Goal: Navigation & Orientation: Find specific page/section

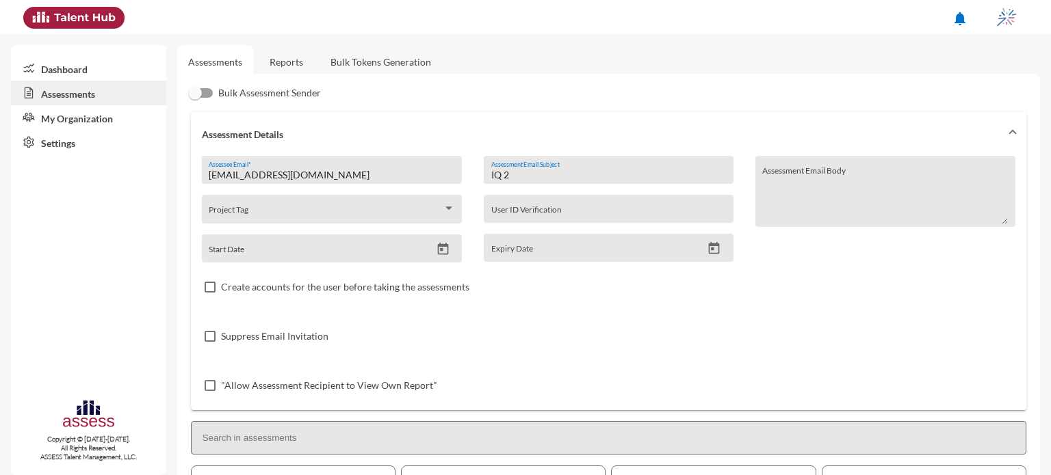
click at [283, 64] on link "Reports" at bounding box center [286, 62] width 55 height 34
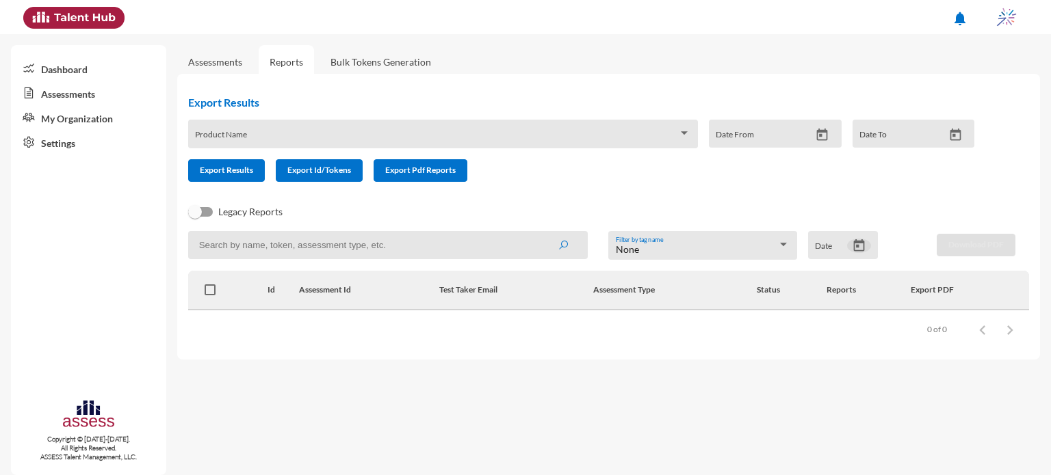
click at [859, 251] on icon "Open calendar" at bounding box center [859, 246] width 14 height 14
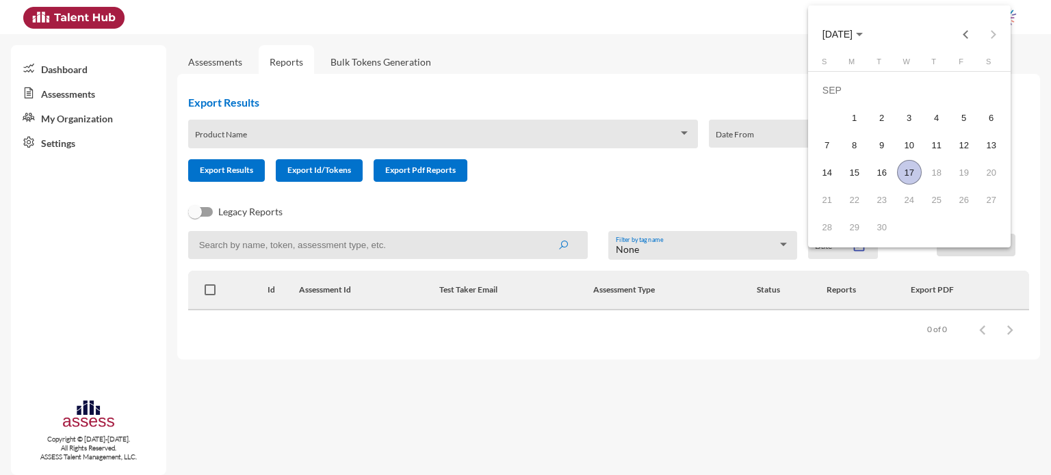
click at [907, 178] on div "17" at bounding box center [909, 172] width 25 height 25
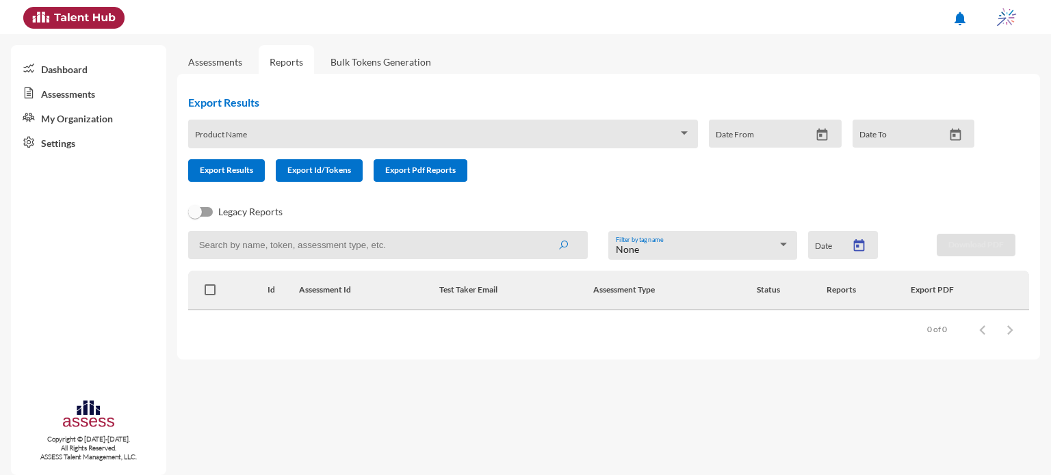
type input "9/17/2025"
click at [858, 252] on icon "Open calendar" at bounding box center [858, 245] width 11 height 12
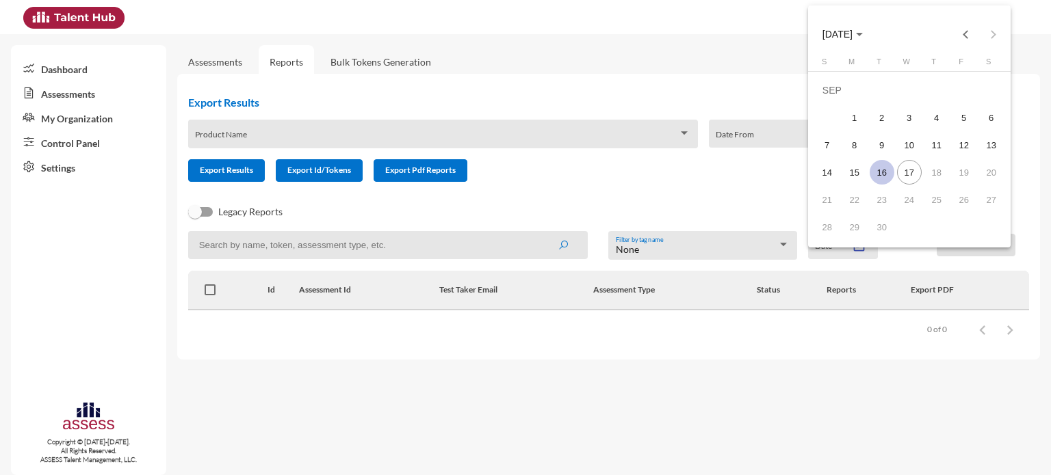
click at [884, 167] on div "16" at bounding box center [881, 172] width 25 height 25
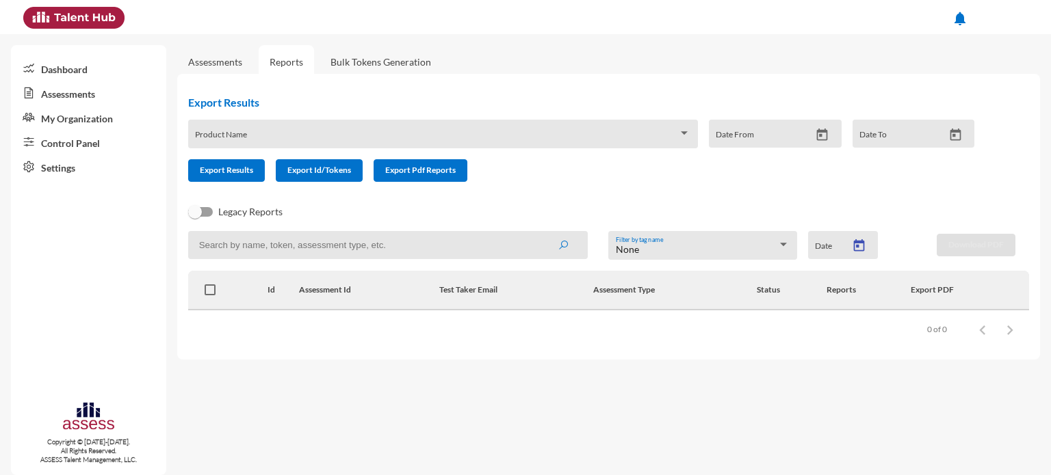
type input "[DATE]"
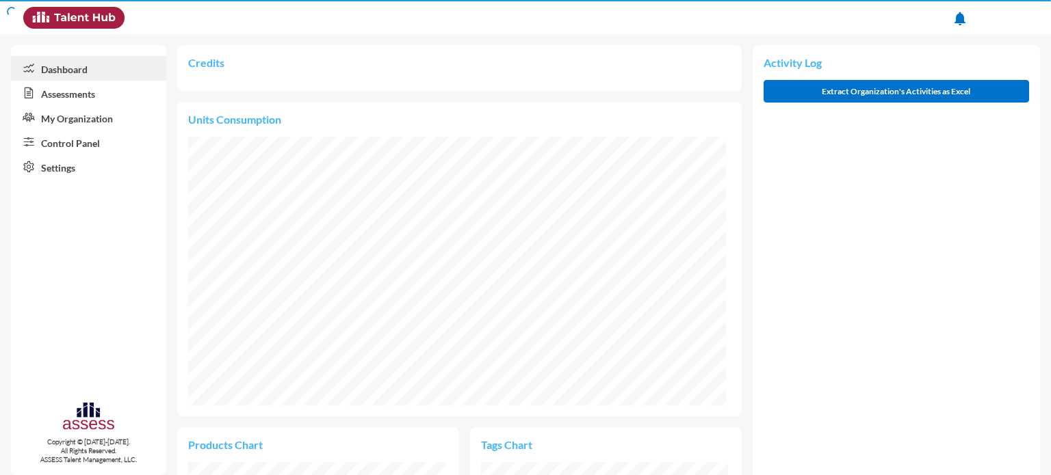
scroll to position [123, 246]
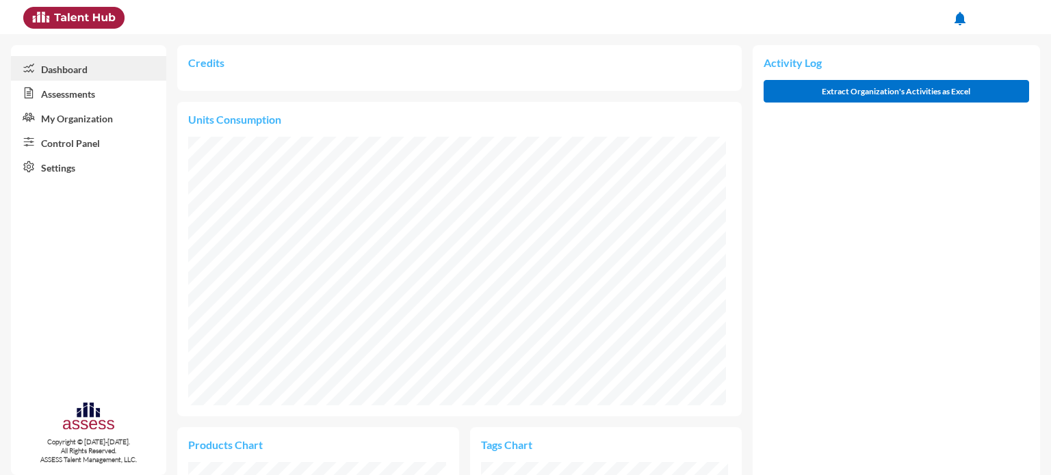
click at [103, 92] on link "Assessments" at bounding box center [88, 93] width 155 height 25
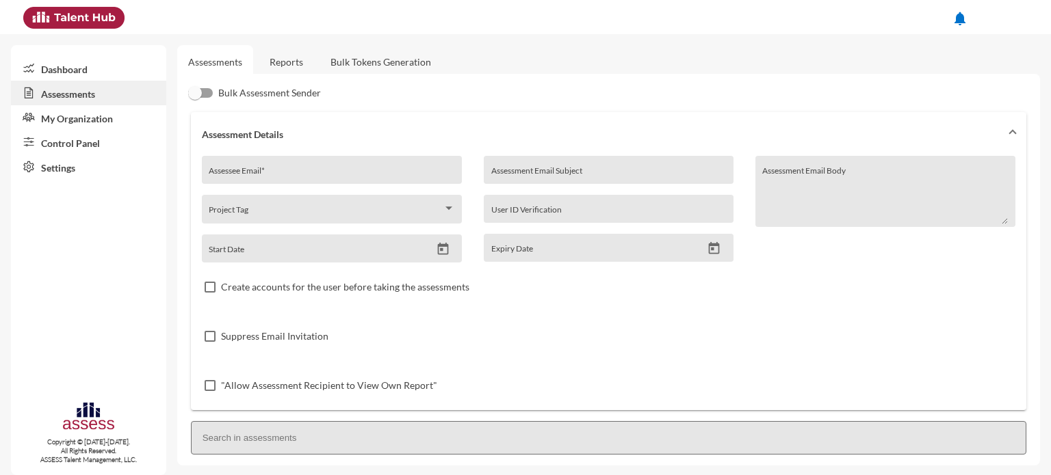
click at [295, 59] on link "Reports" at bounding box center [286, 62] width 55 height 34
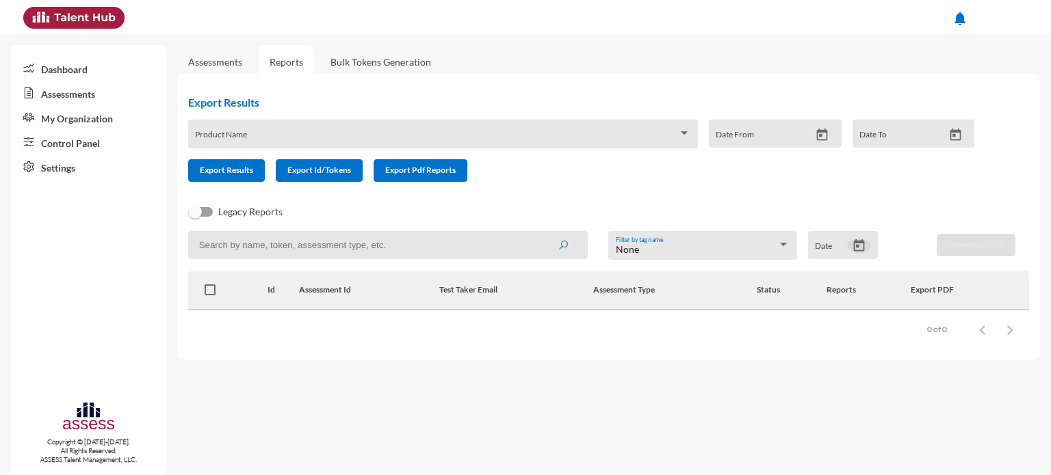
click at [856, 249] on icon "Open calendar" at bounding box center [858, 245] width 11 height 12
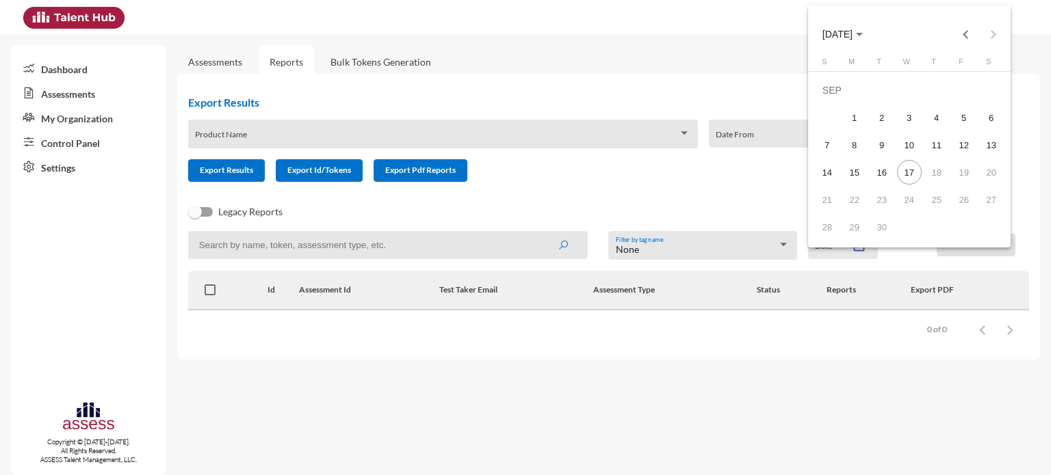
click at [729, 26] on div at bounding box center [525, 237] width 1051 height 475
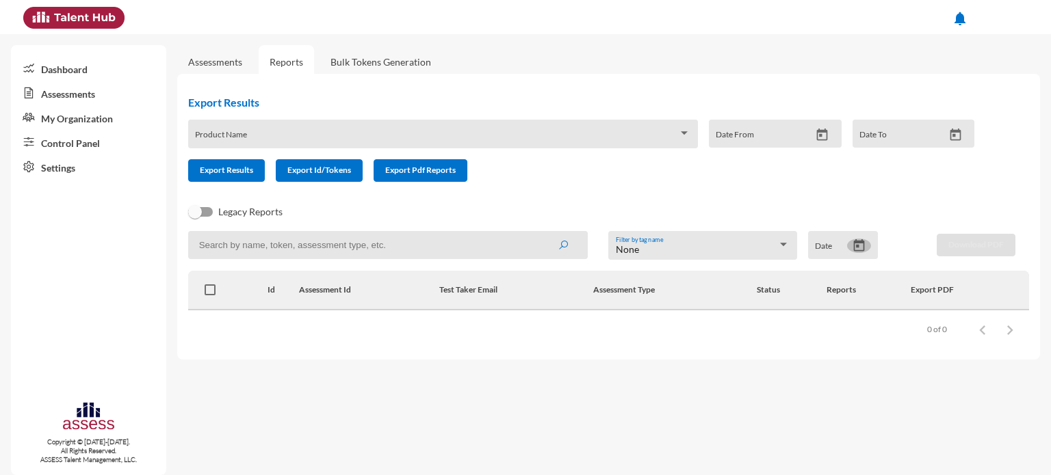
click at [861, 246] on icon "Open calendar" at bounding box center [859, 246] width 14 height 14
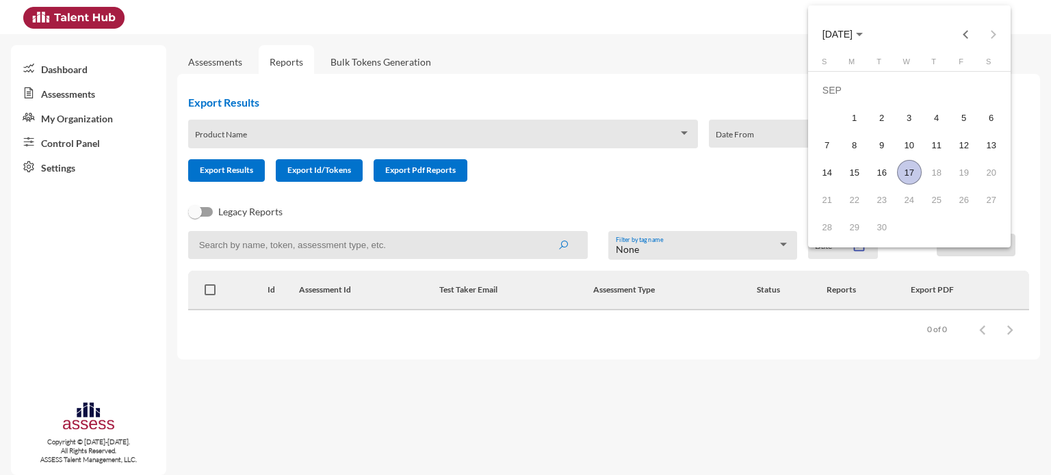
click at [910, 174] on div "17" at bounding box center [909, 172] width 25 height 25
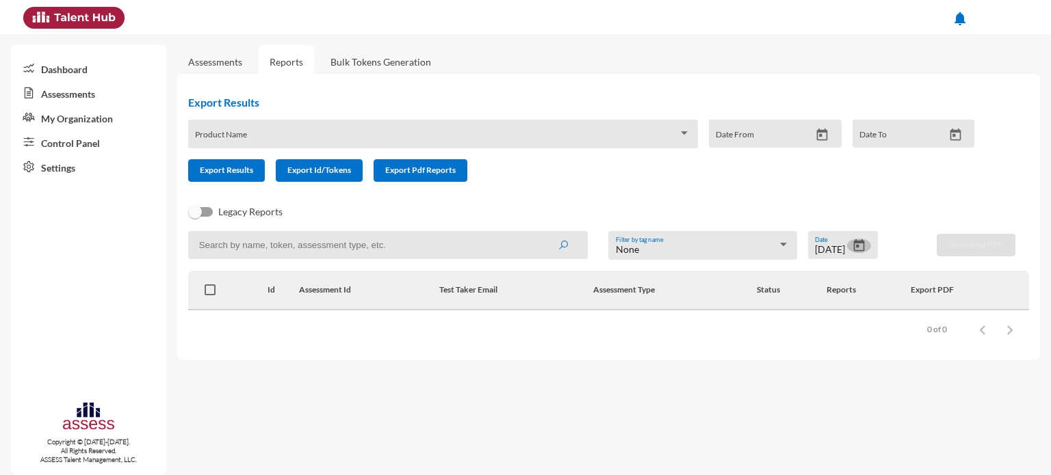
click at [861, 246] on icon "Open calendar" at bounding box center [859, 246] width 14 height 14
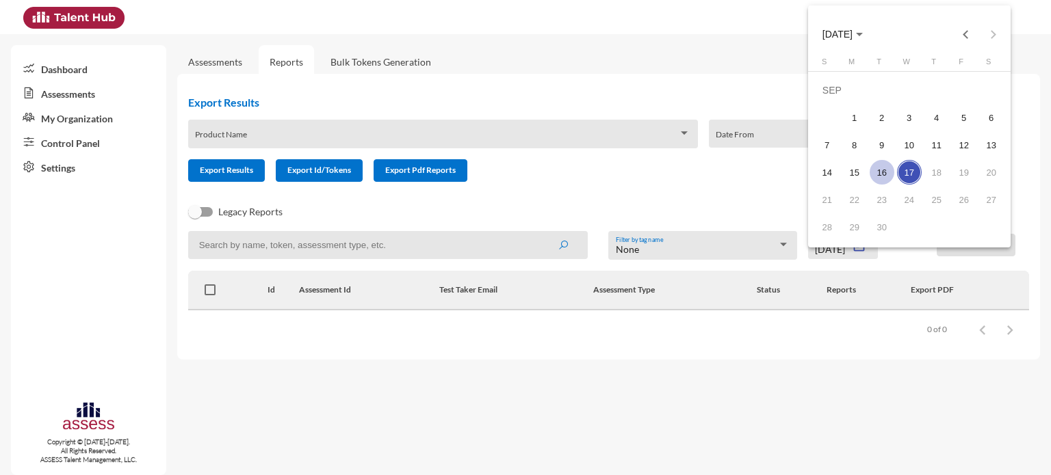
click at [881, 176] on div "16" at bounding box center [881, 172] width 25 height 25
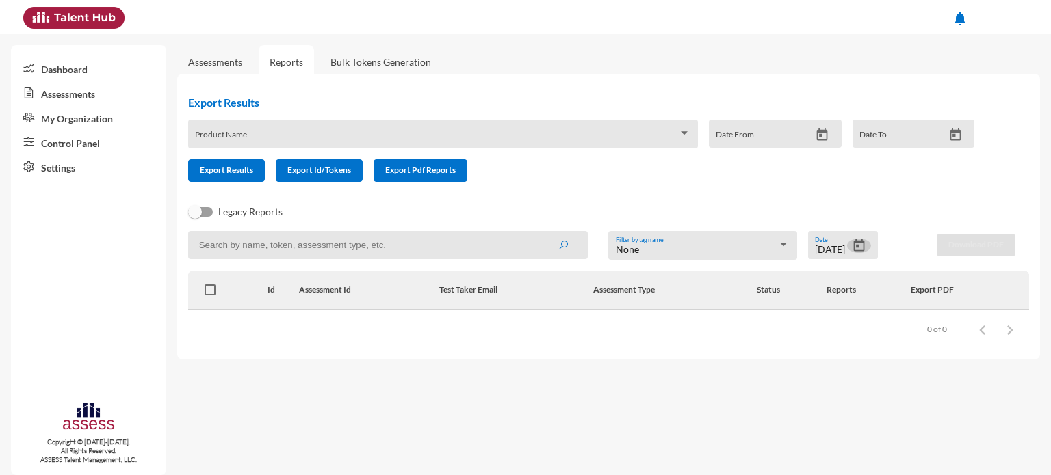
click at [859, 253] on icon "Open calendar" at bounding box center [859, 246] width 14 height 14
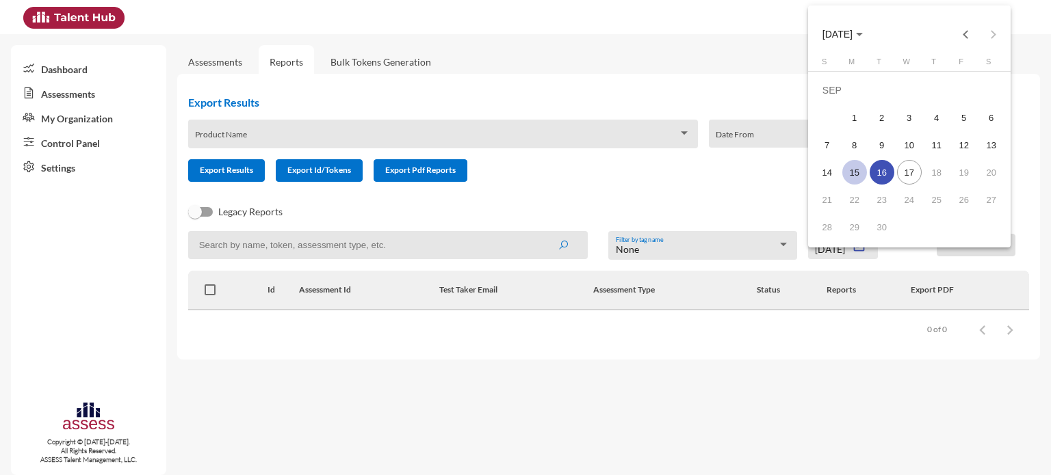
click at [847, 180] on div "15" at bounding box center [854, 172] width 25 height 25
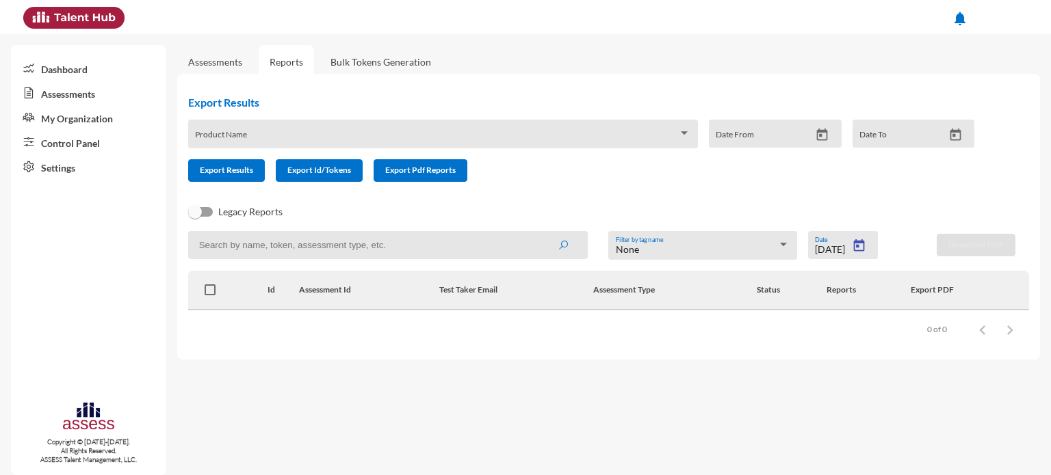
type input "9/15/2025"
click at [373, 64] on link "Bulk Tokens Generation" at bounding box center [380, 62] width 122 height 34
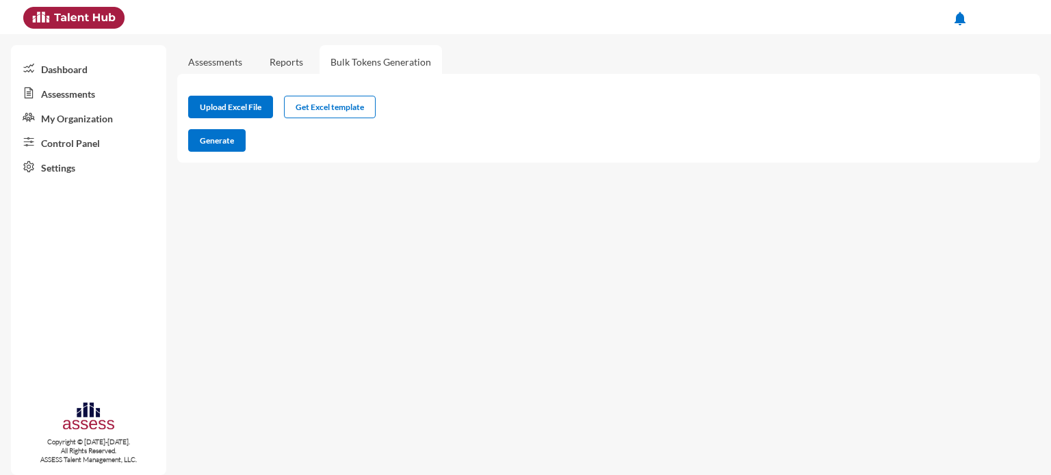
click at [243, 63] on link "Assessments" at bounding box center [215, 62] width 76 height 34
click at [221, 62] on link "Assessments" at bounding box center [215, 62] width 54 height 12
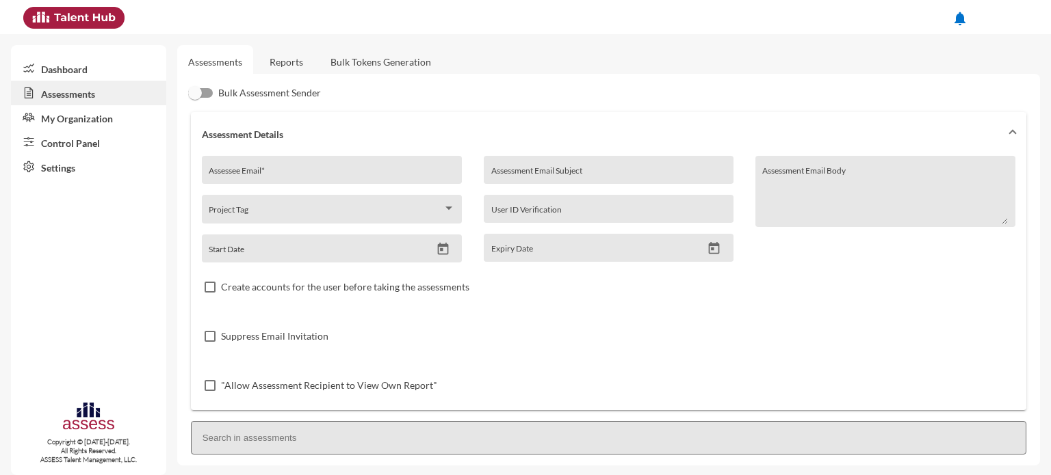
click at [280, 65] on link "Reports" at bounding box center [286, 62] width 55 height 34
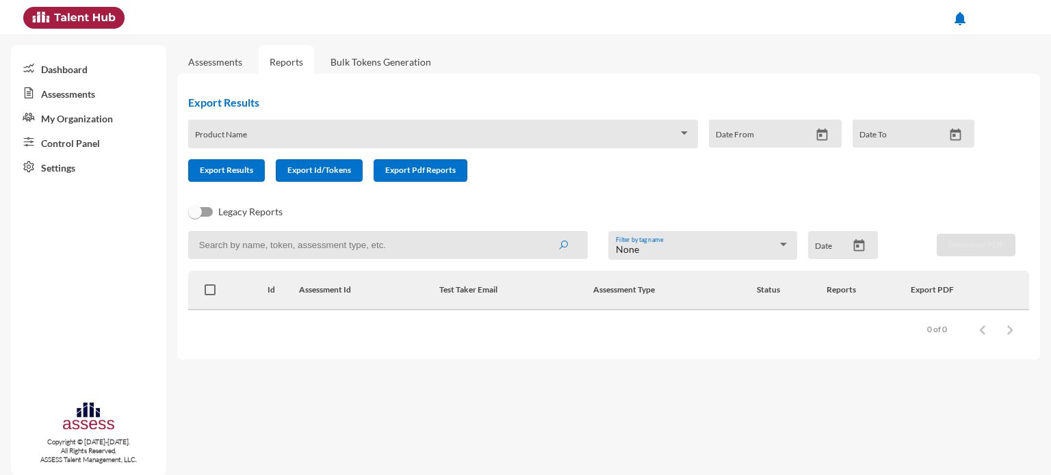
click at [77, 175] on link "Settings" at bounding box center [88, 167] width 155 height 25
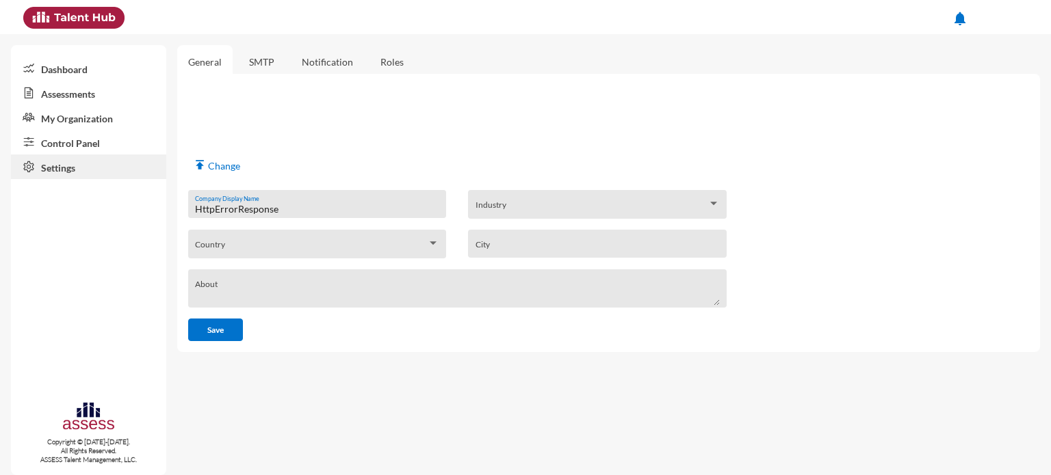
click at [690, 410] on mat-sidenav-content "General SMTP Notification Roles publish Change HttpErrorResponse Company Displa…" at bounding box center [614, 254] width 874 height 441
click at [93, 88] on link "Assessments" at bounding box center [88, 93] width 155 height 25
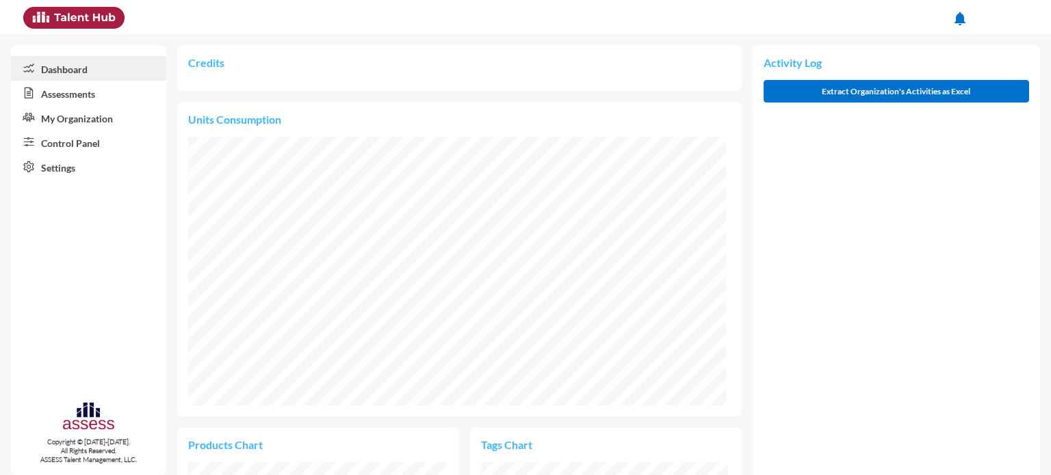
click at [62, 101] on link "Assessments" at bounding box center [88, 93] width 155 height 25
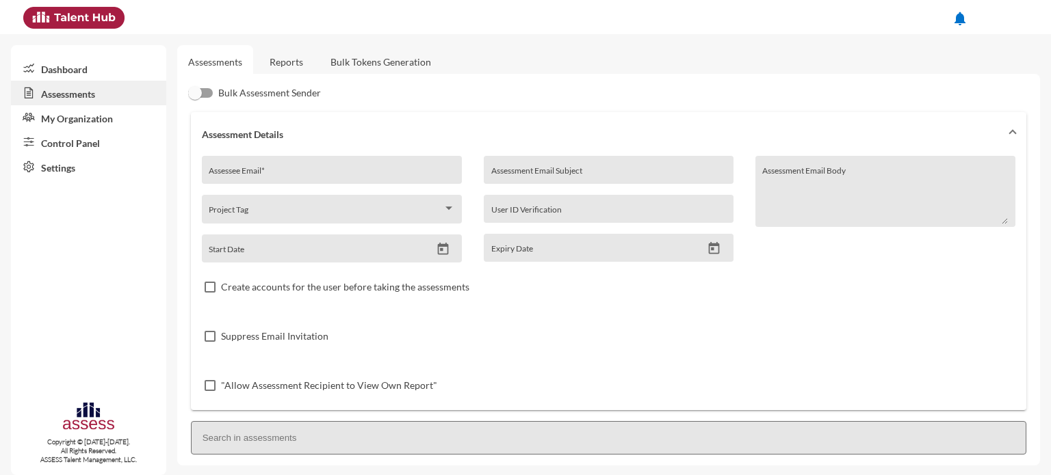
click at [287, 57] on link "Reports" at bounding box center [286, 62] width 55 height 34
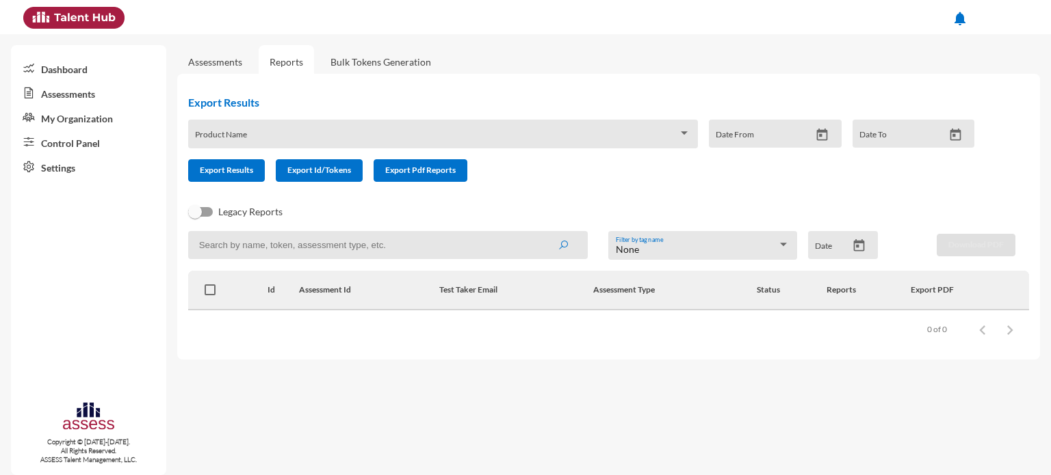
click at [44, 163] on link "Settings" at bounding box center [88, 167] width 155 height 25
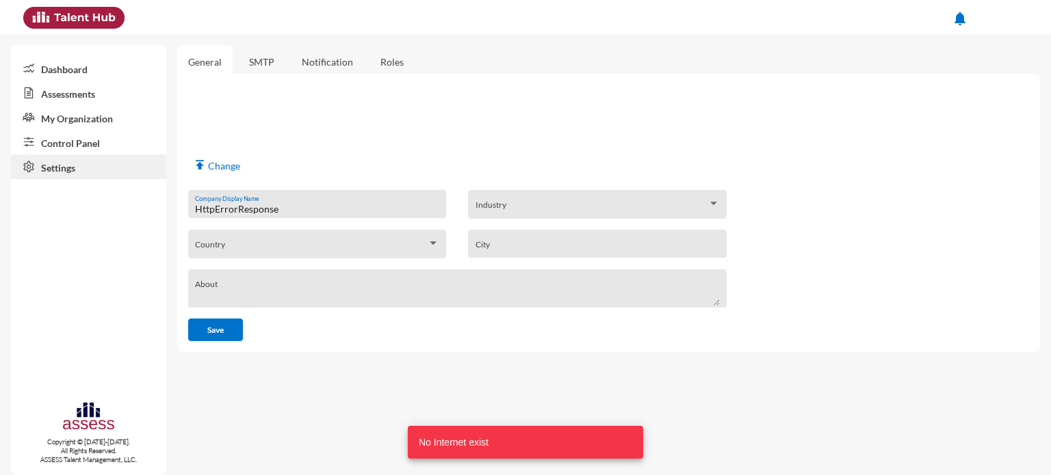
click at [68, 142] on link "Control Panel" at bounding box center [88, 142] width 155 height 25
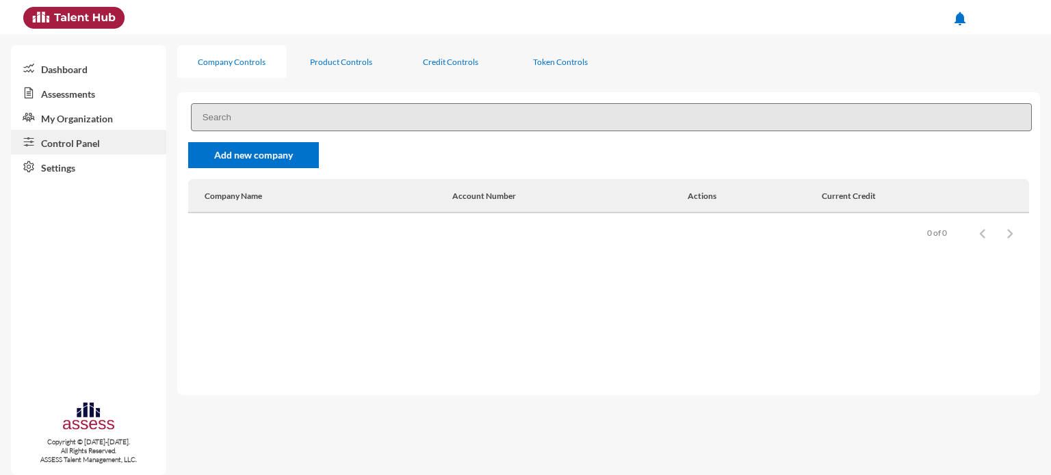
click at [89, 118] on link "My Organization" at bounding box center [88, 117] width 155 height 25
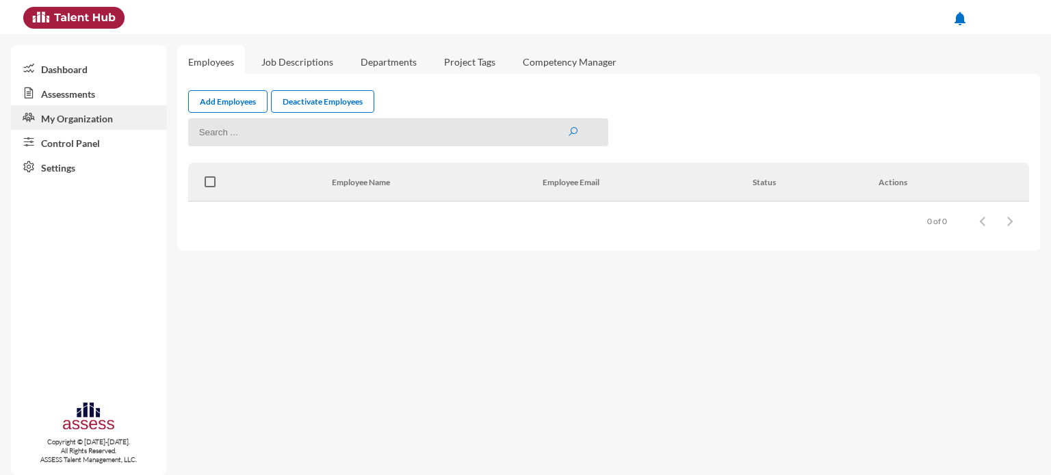
click at [86, 92] on link "Assessments" at bounding box center [88, 93] width 155 height 25
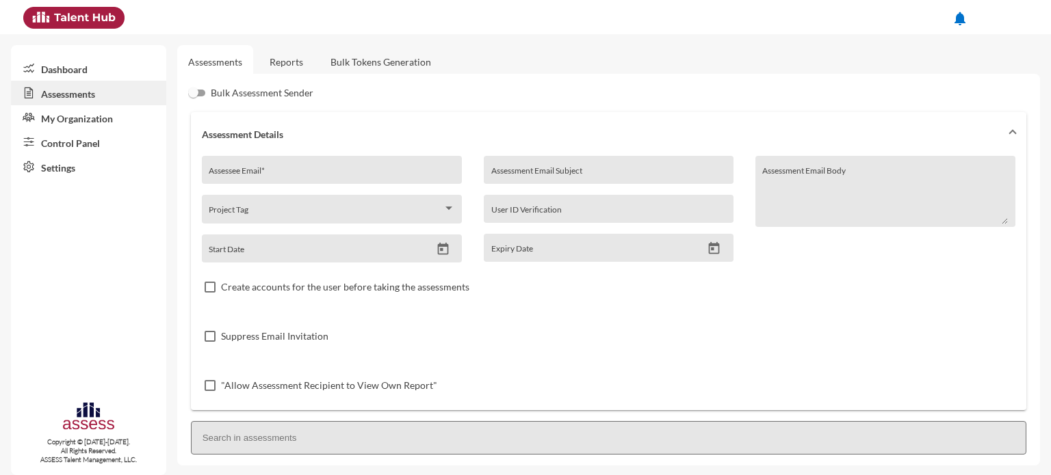
click at [77, 62] on link "Dashboard" at bounding box center [88, 68] width 155 height 25
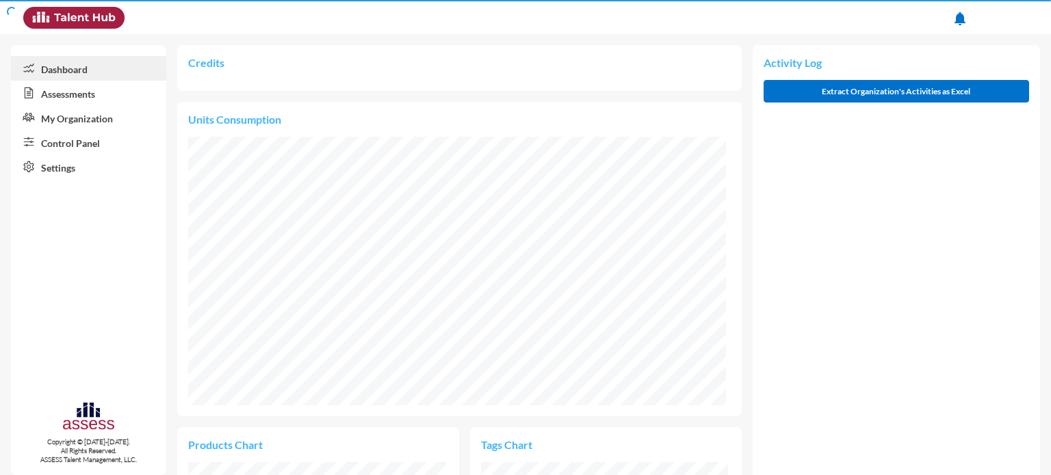
scroll to position [123, 246]
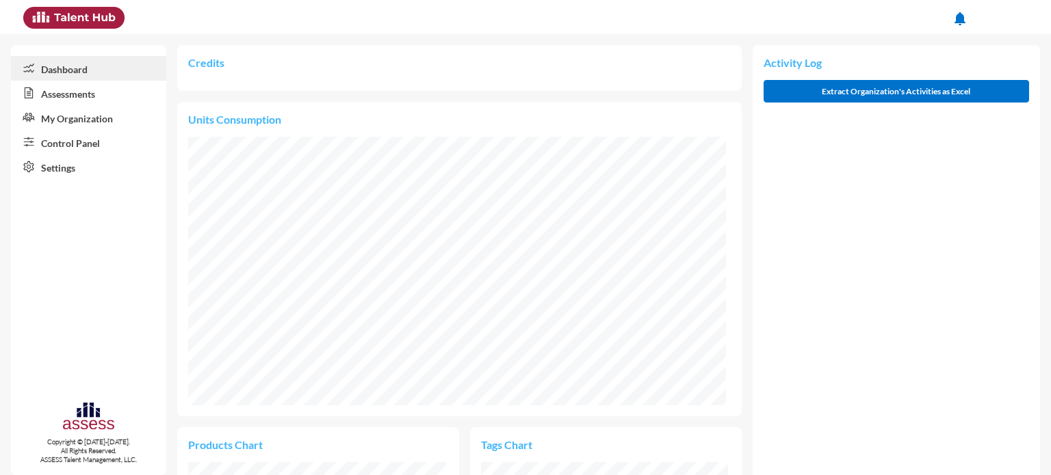
click at [68, 91] on link "Assessments" at bounding box center [88, 93] width 155 height 25
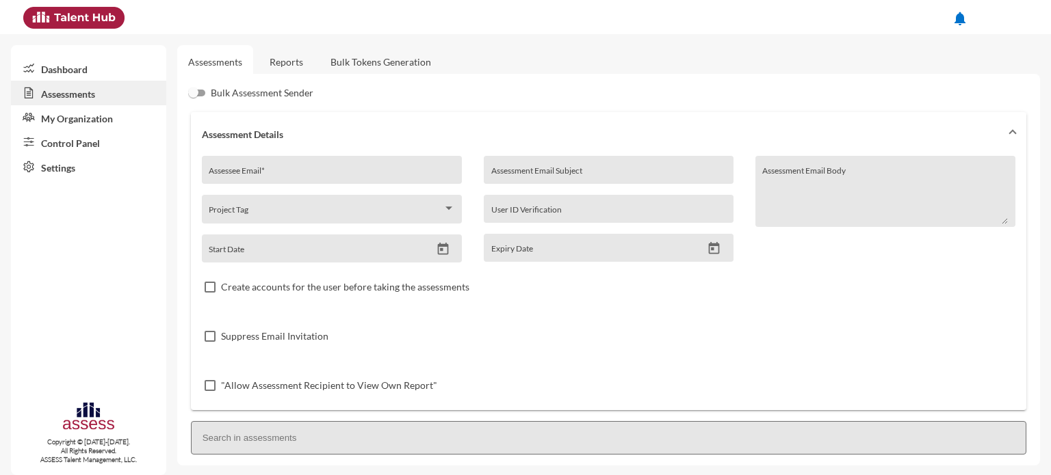
scroll to position [2, 0]
